Goal: Transaction & Acquisition: Purchase product/service

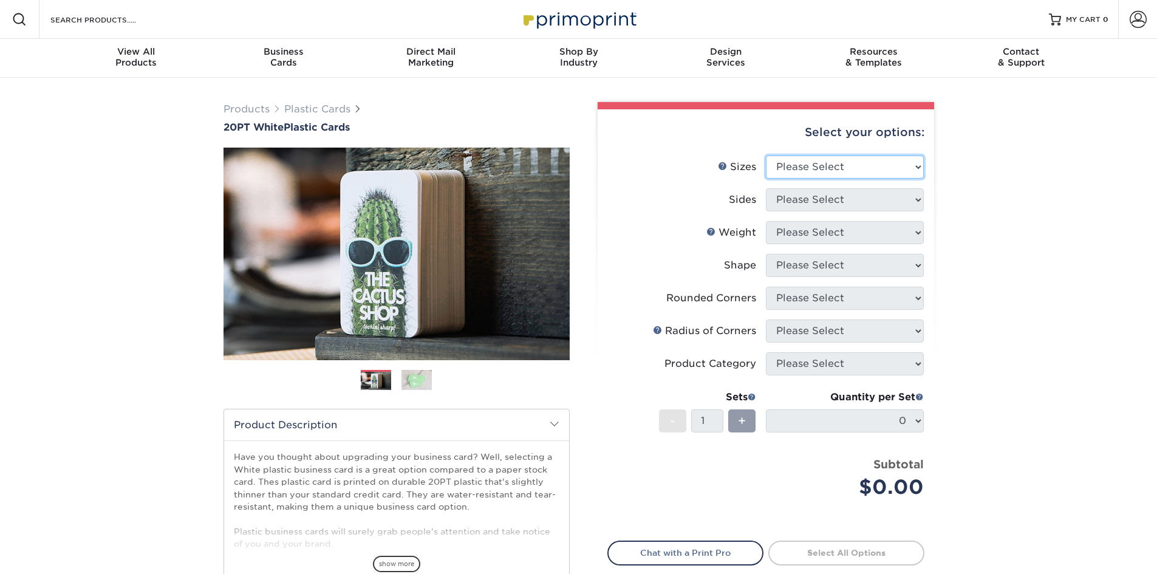
click at [909, 166] on select "Please Select 2" x 3.5" 2" x 8" 2.12" x 3.375" 2.5" x 2.5" 4.25" x 6"" at bounding box center [845, 166] width 158 height 23
select select "2.00x3.50"
click at [766, 155] on select "Please Select 2" x 3.5" 2" x 8" 2.12" x 3.375" 2.5" x 2.5" 4.25" x 6"" at bounding box center [845, 166] width 158 height 23
click at [855, 200] on select "Please Select Print Both Sides Print Front Only" at bounding box center [845, 199] width 158 height 23
select select "13abbda7-1d64-4f25-8bb2-c179b224825d"
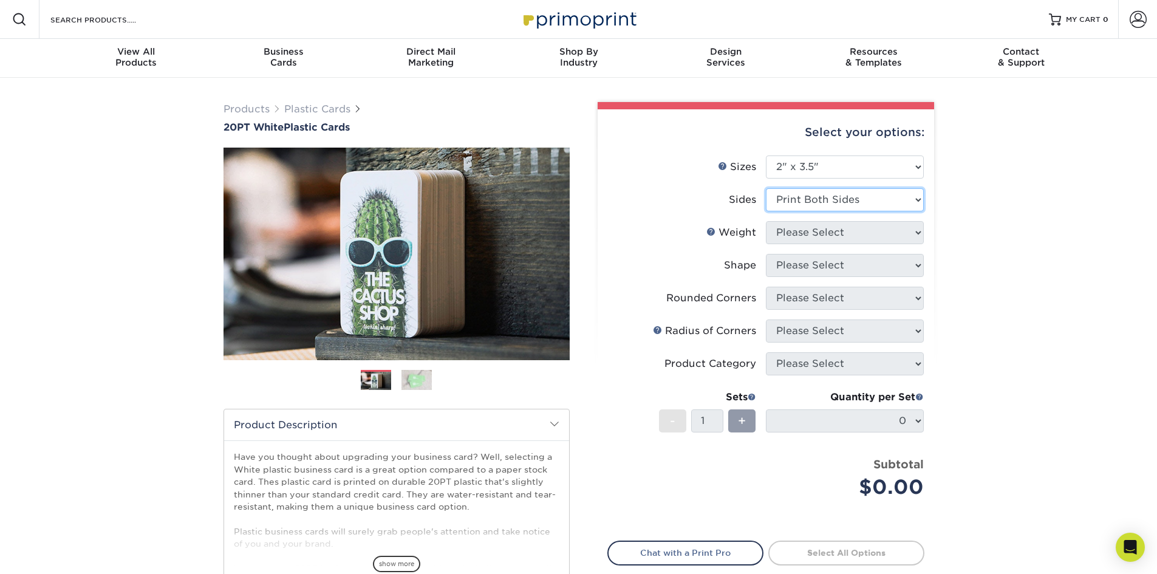
click at [766, 188] on select "Please Select Print Both Sides Print Front Only" at bounding box center [845, 199] width 158 height 23
click at [829, 236] on select "Please Select 20PT White Plastic" at bounding box center [845, 232] width 158 height 23
select select "20PT White Plastic"
click at [766, 221] on select "Please Select 20PT White Plastic" at bounding box center [845, 232] width 158 height 23
click at [0, 0] on select at bounding box center [0, 0] width 0 height 0
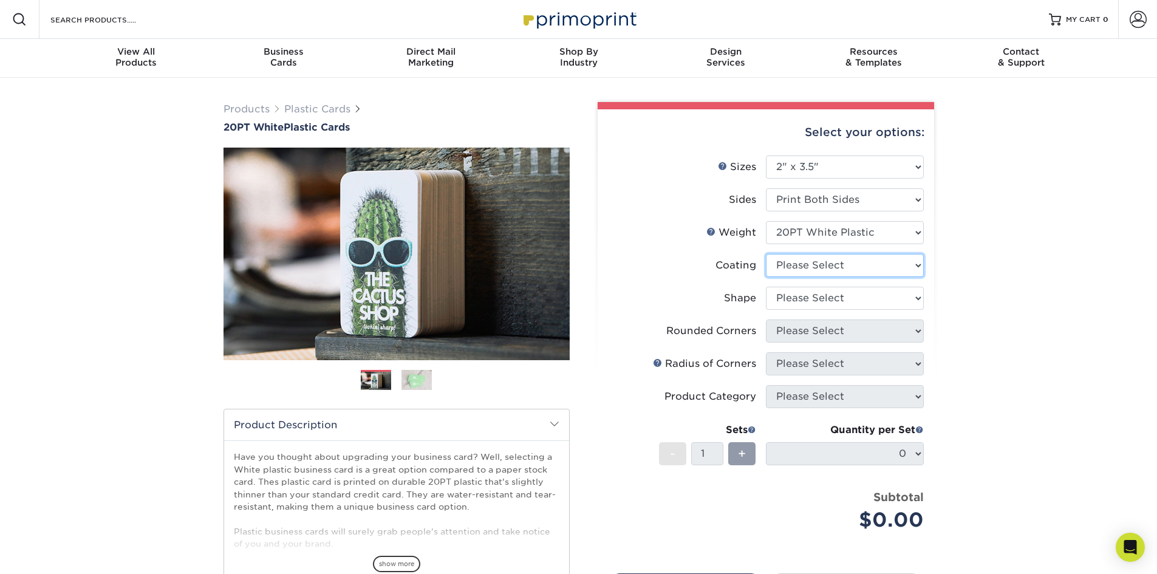
click at [839, 265] on select at bounding box center [845, 265] width 158 height 23
select select "3e7618de-abca-4bda-9f97-8b9129e913d8"
click at [766, 254] on select at bounding box center [845, 265] width 158 height 23
click at [0, 0] on div at bounding box center [0, 0] width 0 height 0
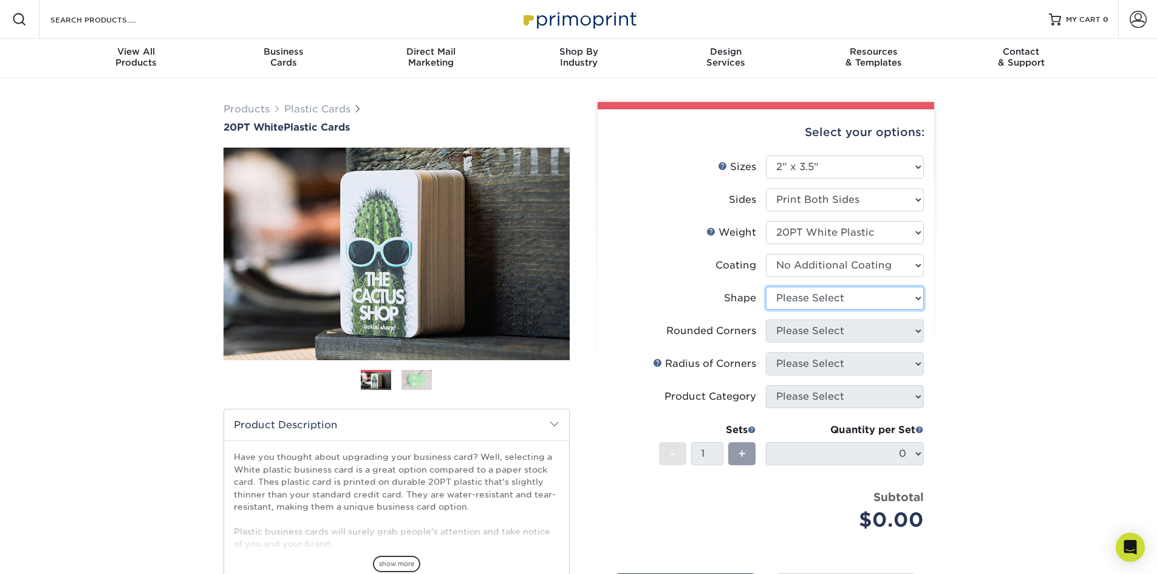
click at [833, 296] on select "Please Select Oval Standard" at bounding box center [845, 298] width 158 height 23
select select "standard"
click at [766, 287] on select "Please Select Oval Standard" at bounding box center [845, 298] width 158 height 23
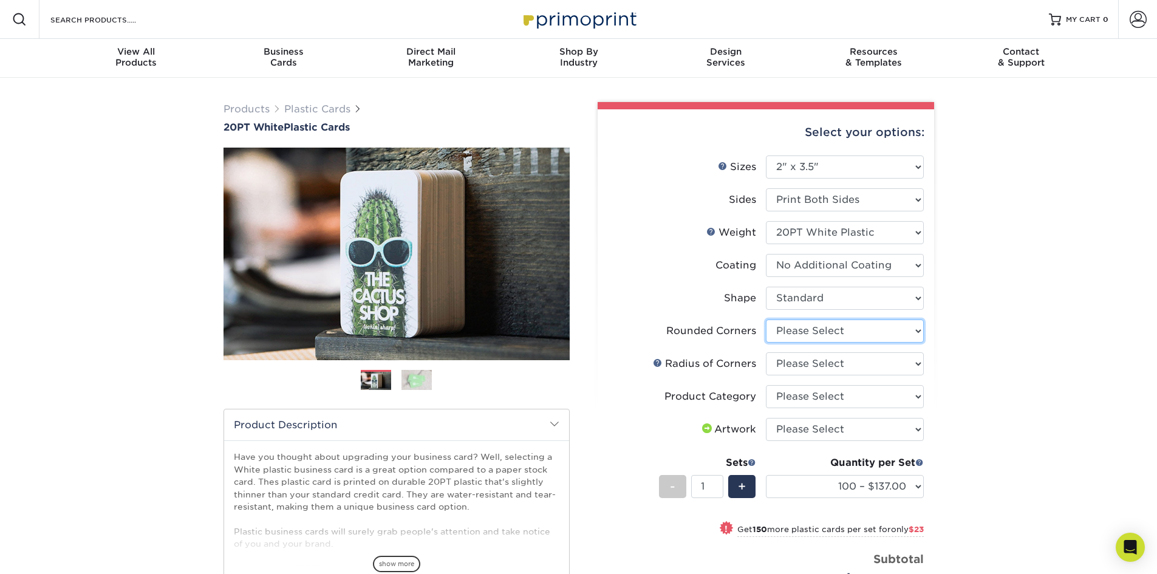
click at [851, 326] on select "Please Select Yes - Round 4 Corners" at bounding box center [845, 330] width 158 height 23
click at [841, 334] on select "Please Select Yes - Round 4 Corners" at bounding box center [845, 330] width 158 height 23
select select "7672df9e-0e0a-464d-8e1f-920c575e4da3"
click at [766, 319] on select "Please Select Yes - Round 4 Corners" at bounding box center [845, 330] width 158 height 23
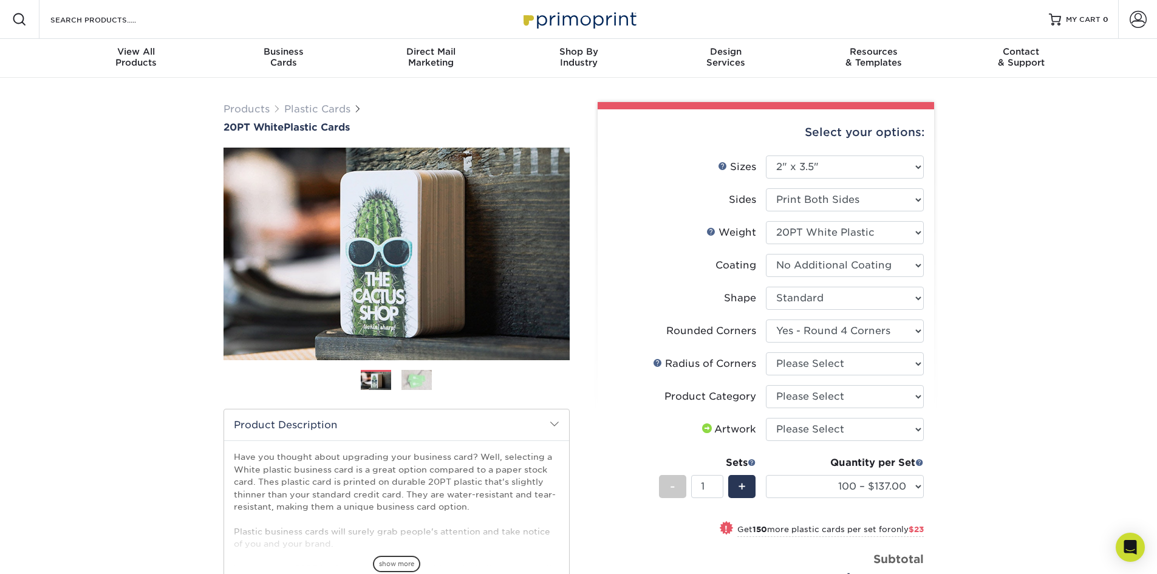
click at [830, 366] on form "Sizes Help Sizes Please Select 2" x 3.5" 2" x 8" 2.12" x 3.375" 2.5" x 2.5" 4.2…" at bounding box center [765, 388] width 317 height 466
click at [825, 367] on select "Please Select Rounded 1/8" Rounded 1/4"" at bounding box center [845, 363] width 158 height 23
select select "589680c7-ee9a-431b-9d12-d7aeb1386a97"
click at [766, 352] on select "Please Select Rounded 1/8" Rounded 1/4"" at bounding box center [845, 363] width 158 height 23
click at [807, 393] on select "Please Select Business Cards" at bounding box center [845, 396] width 158 height 23
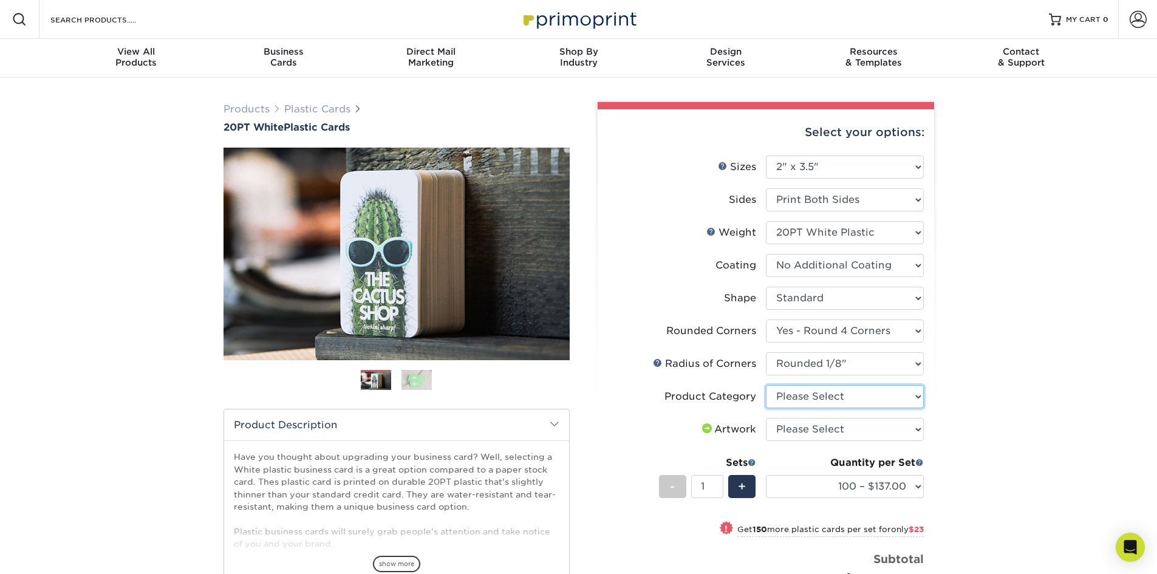
select select "3b5148f1-0588-4f88-a218-97bcfdce65c1"
click at [766, 385] on select "Please Select Business Cards" at bounding box center [845, 396] width 158 height 23
drag, startPoint x: 805, startPoint y: 405, endPoint x: 808, endPoint y: 431, distance: 25.7
click at [808, 431] on select "Please Select I will upload files I need a design - $100" at bounding box center [845, 429] width 158 height 23
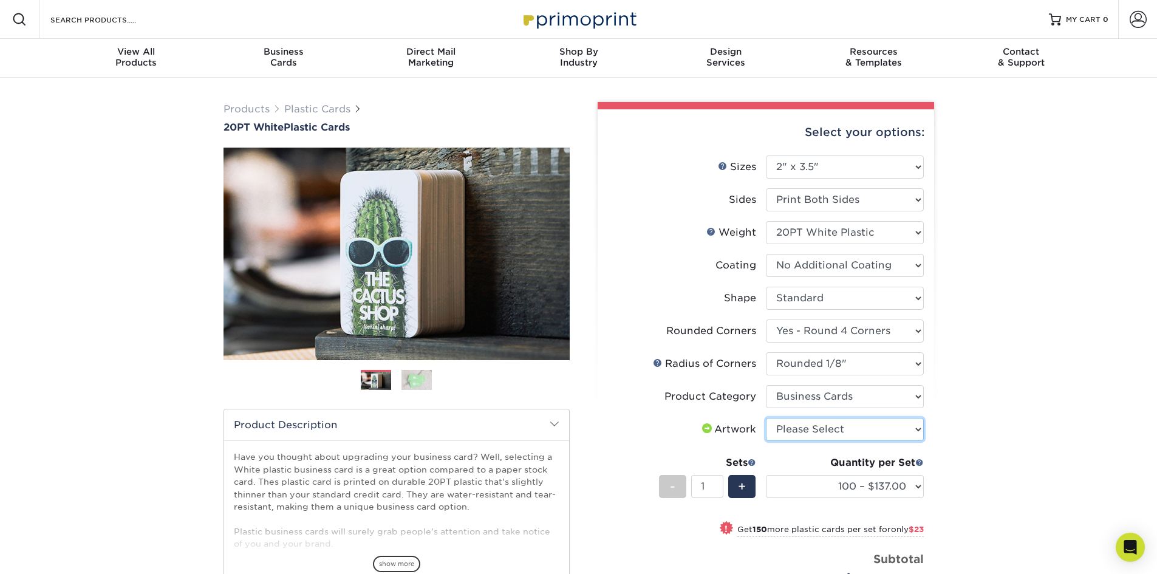
click at [808, 431] on select "Please Select I will upload files I need a design - $100" at bounding box center [845, 429] width 158 height 23
select select "upload"
click at [766, 418] on select "Please Select I will upload files I need a design - $100" at bounding box center [845, 429] width 158 height 23
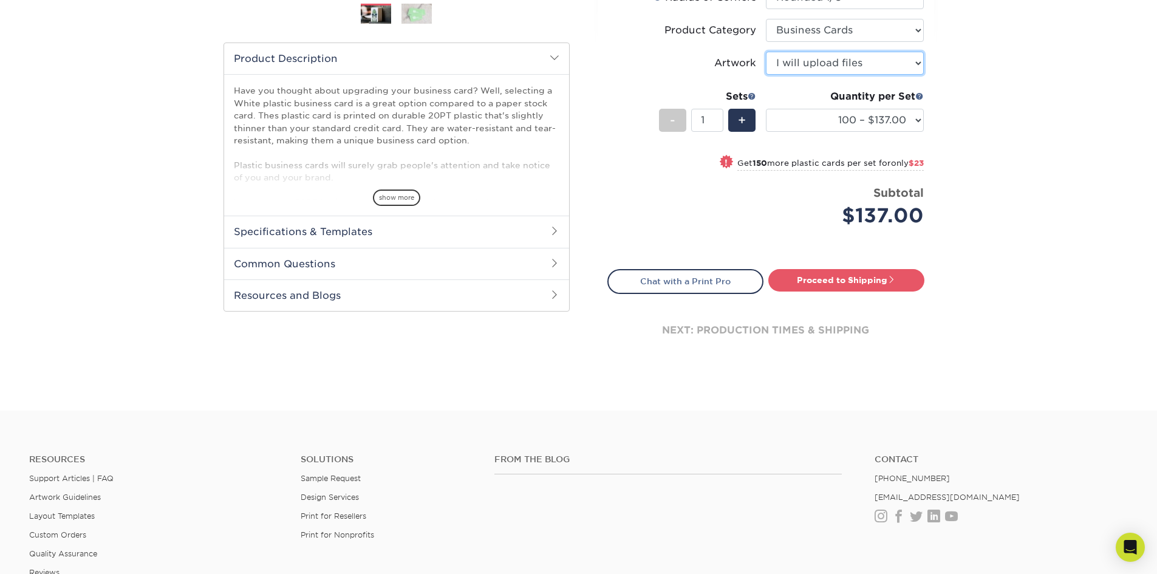
scroll to position [182, 0]
